Goal: Use online tool/utility

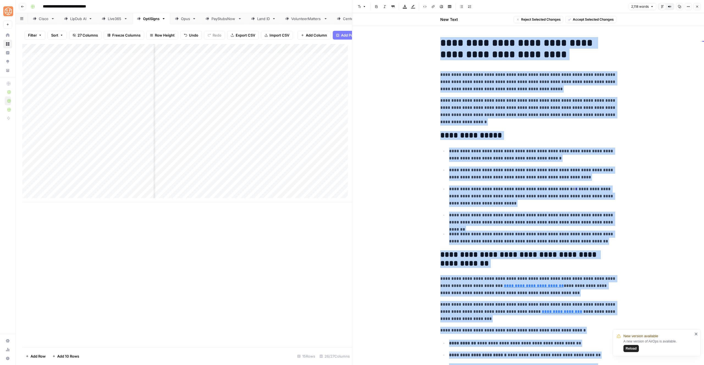
scroll to position [1816, 0]
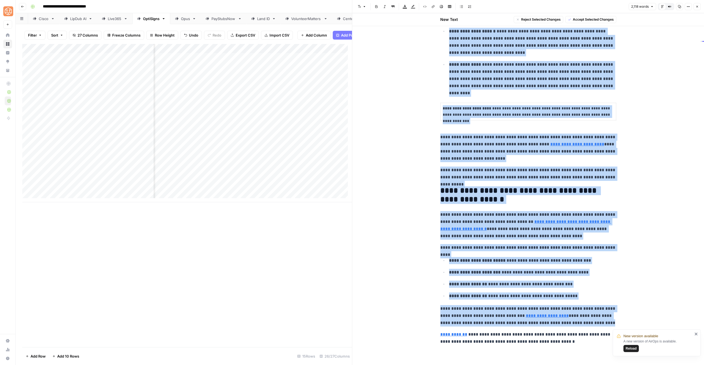
click at [631, 348] on span "Reload" at bounding box center [631, 348] width 11 height 5
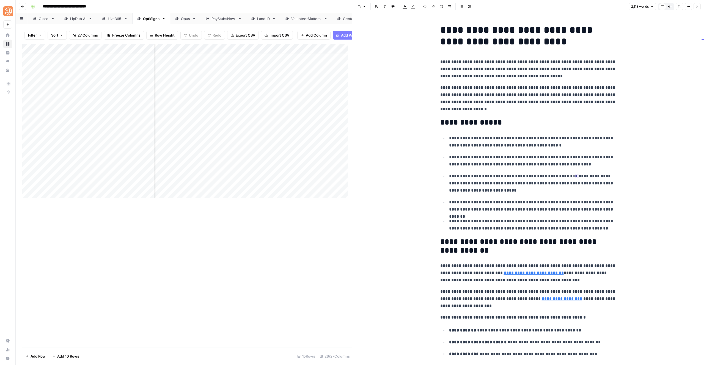
click at [700, 3] on button "Close" at bounding box center [697, 6] width 7 height 7
